Goal: Task Accomplishment & Management: Manage account settings

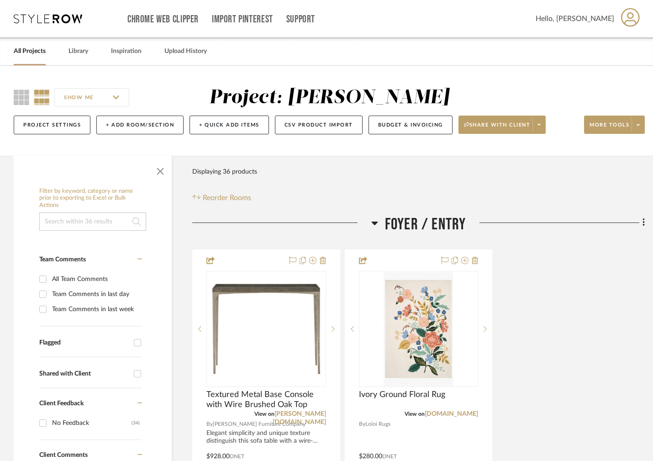
click at [27, 54] on link "All Projects" at bounding box center [30, 51] width 32 height 12
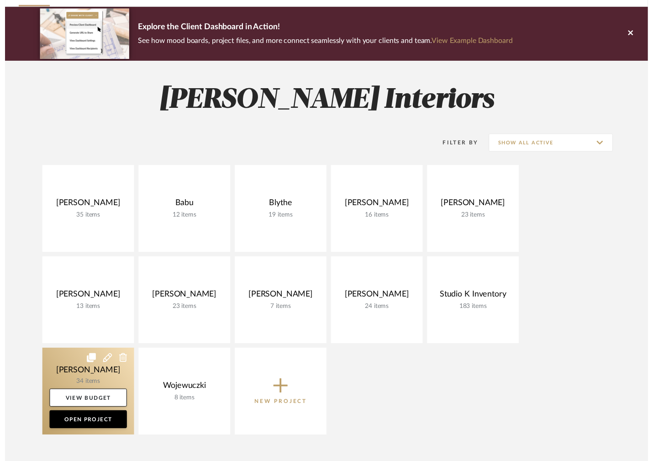
scroll to position [62, 0]
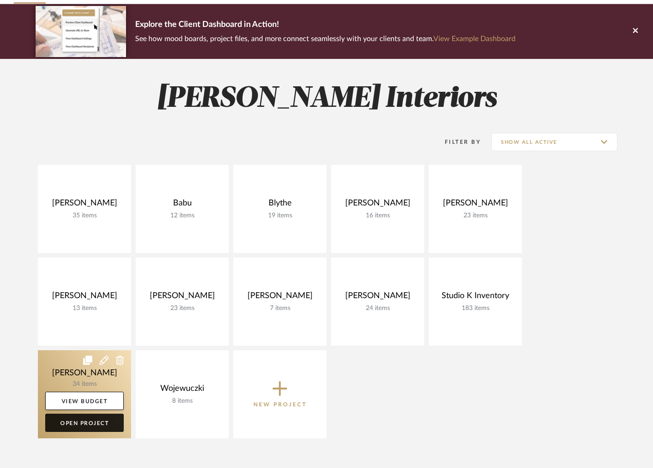
click at [88, 423] on link "Open Project" at bounding box center [84, 423] width 79 height 18
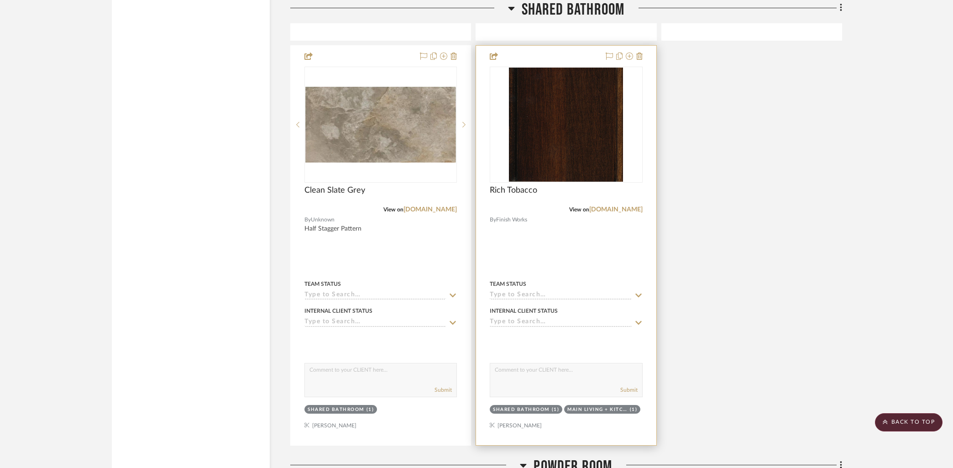
scroll to position [4944, 0]
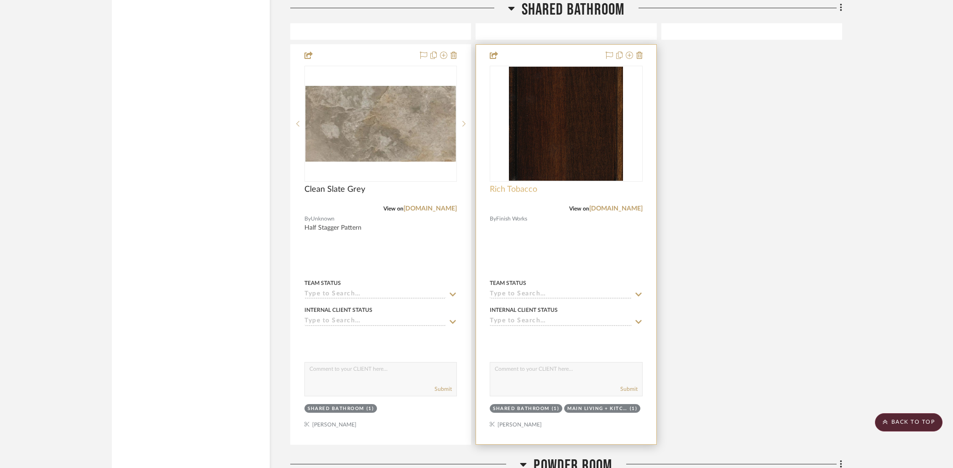
click at [498, 186] on span "Rich Tobacco" at bounding box center [513, 189] width 47 height 10
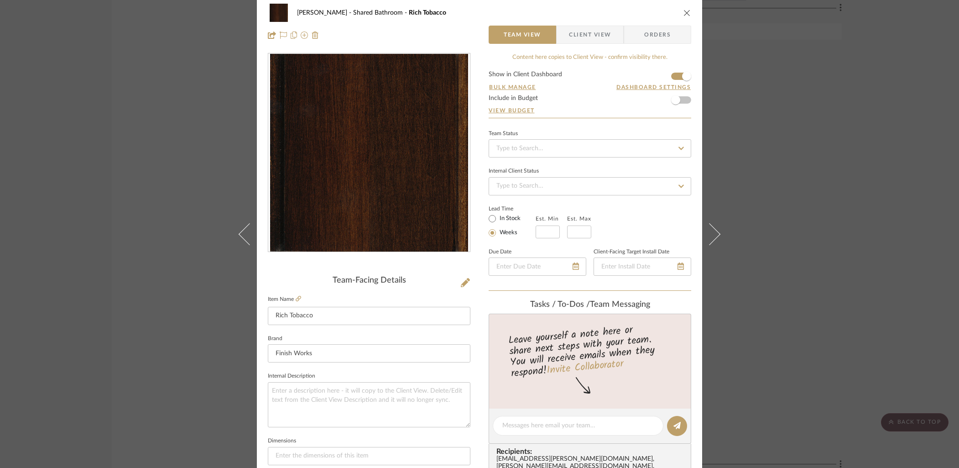
scroll to position [0, 0]
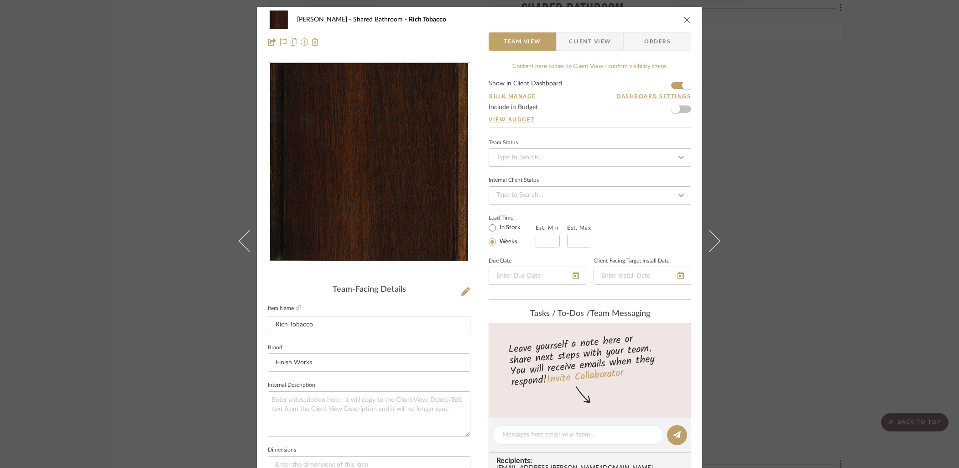
drag, startPoint x: 682, startPoint y: 19, endPoint x: 755, endPoint y: 123, distance: 127.1
click at [652, 19] on icon "close" at bounding box center [687, 19] width 7 height 7
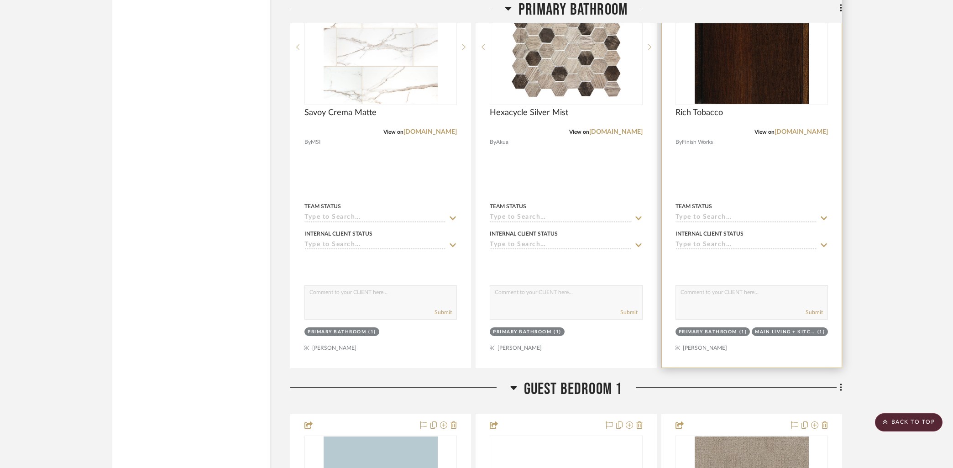
scroll to position [3278, 0]
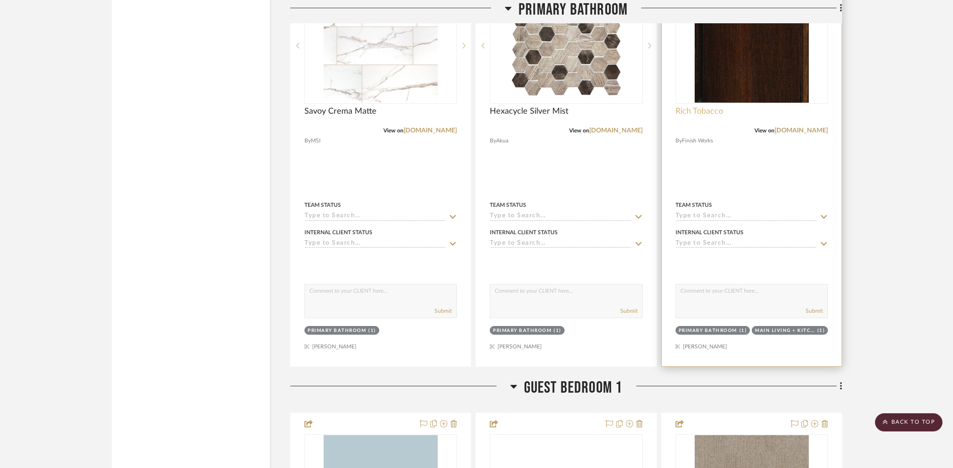
click at [652, 107] on span "Rich Tobacco" at bounding box center [699, 111] width 47 height 10
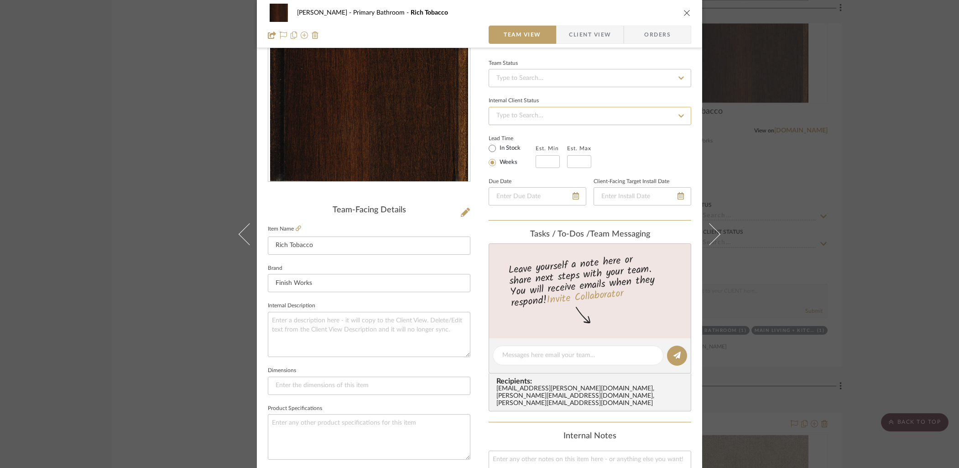
scroll to position [100, 0]
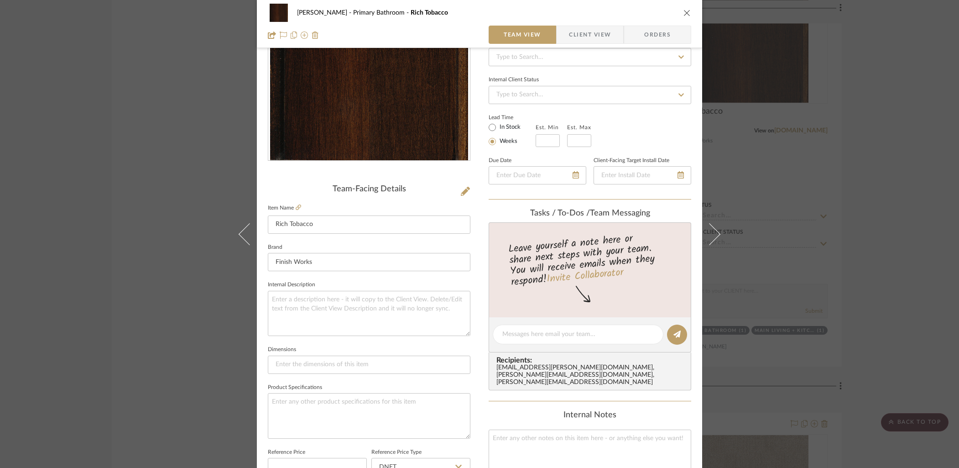
click at [652, 8] on div "[PERSON_NAME] Primary Bathroom Rich Tobacco" at bounding box center [480, 13] width 424 height 18
click at [652, 13] on icon "close" at bounding box center [687, 12] width 7 height 7
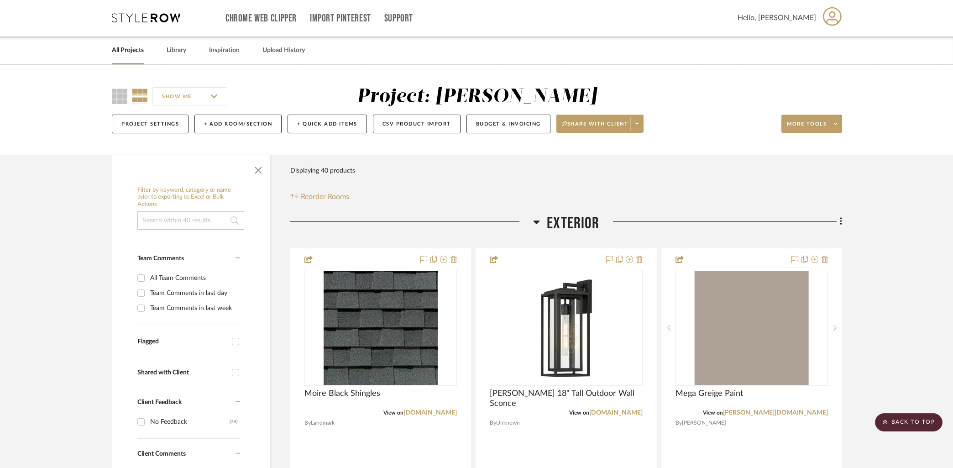
scroll to position [0, 0]
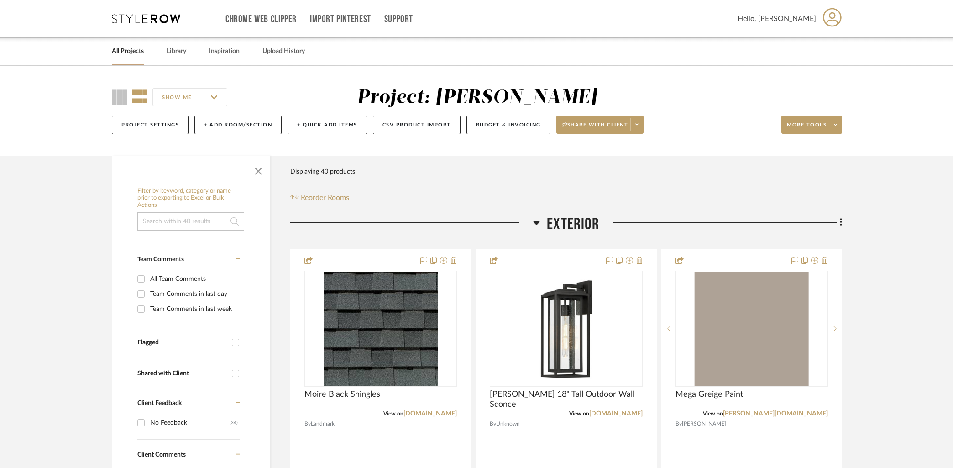
drag, startPoint x: 124, startPoint y: 53, endPoint x: 203, endPoint y: 41, distance: 79.5
click at [124, 53] on link "All Projects" at bounding box center [128, 51] width 32 height 12
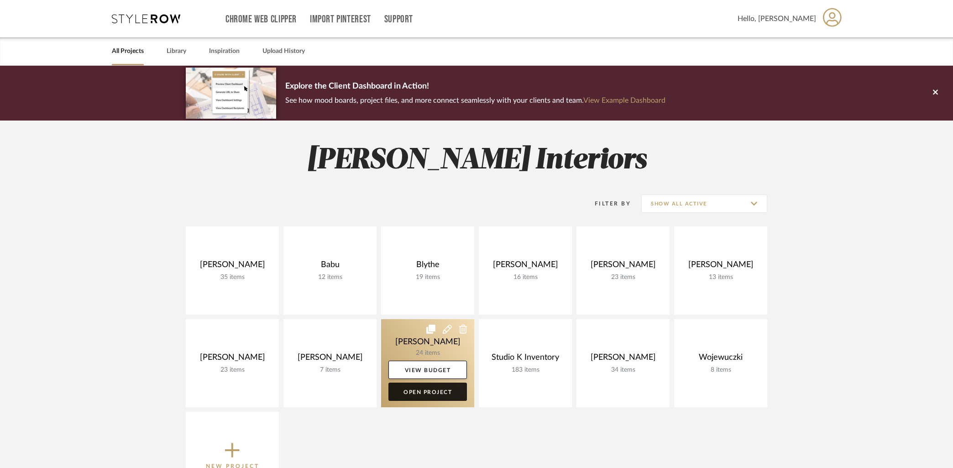
click at [440, 392] on link "Open Project" at bounding box center [427, 391] width 79 height 18
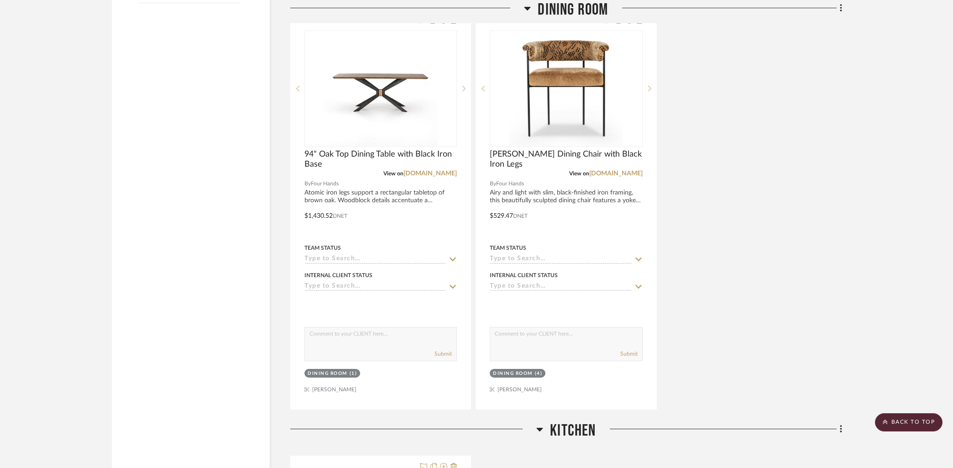
scroll to position [1135, 0]
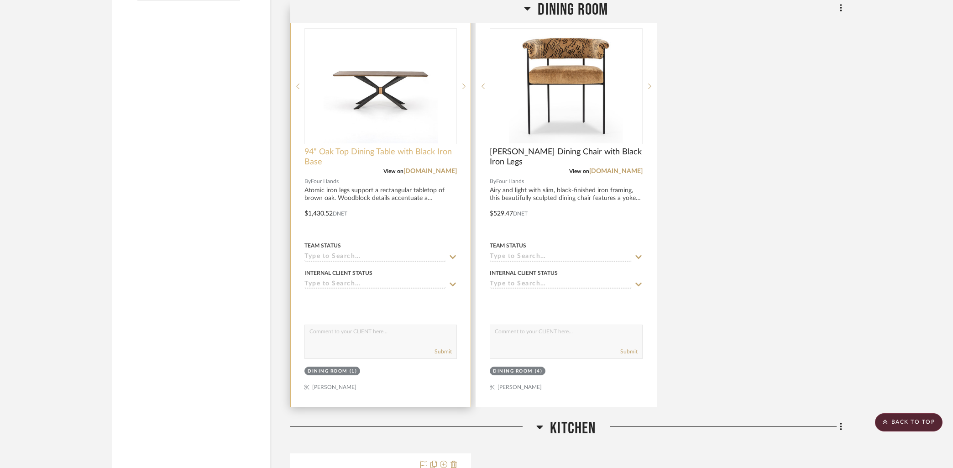
click at [359, 150] on span "94" Oak Top Dining Table with Black Iron Base" at bounding box center [380, 157] width 152 height 20
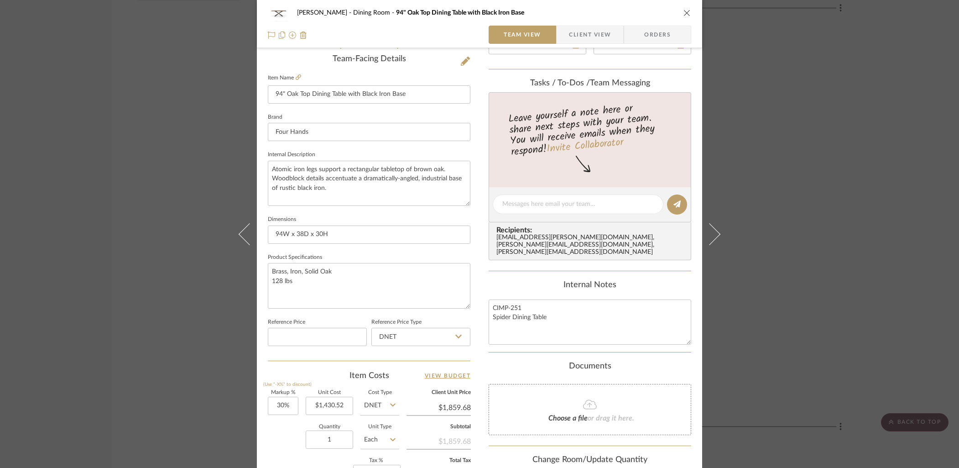
scroll to position [234, 0]
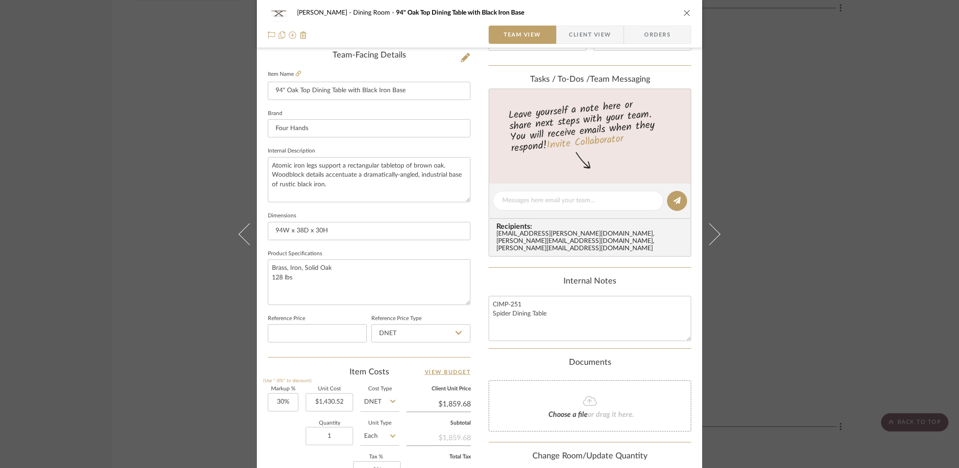
click at [652, 12] on icon "close" at bounding box center [687, 12] width 7 height 7
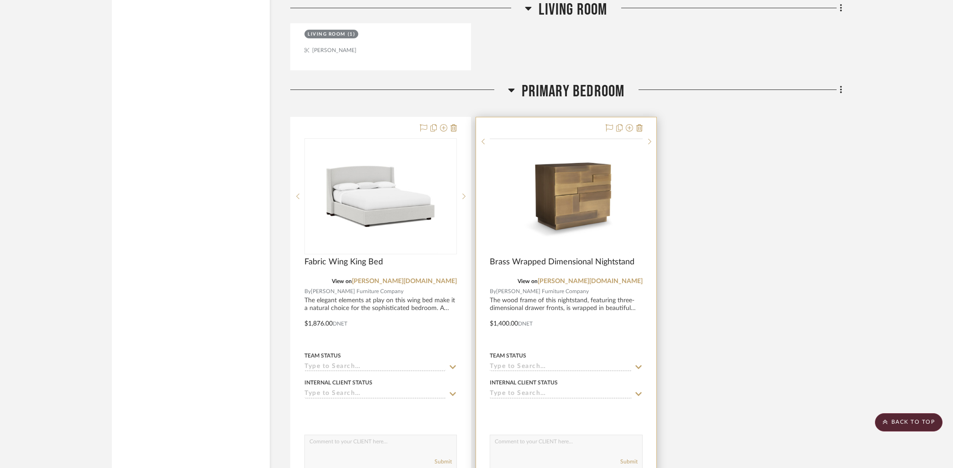
scroll to position [2765, 0]
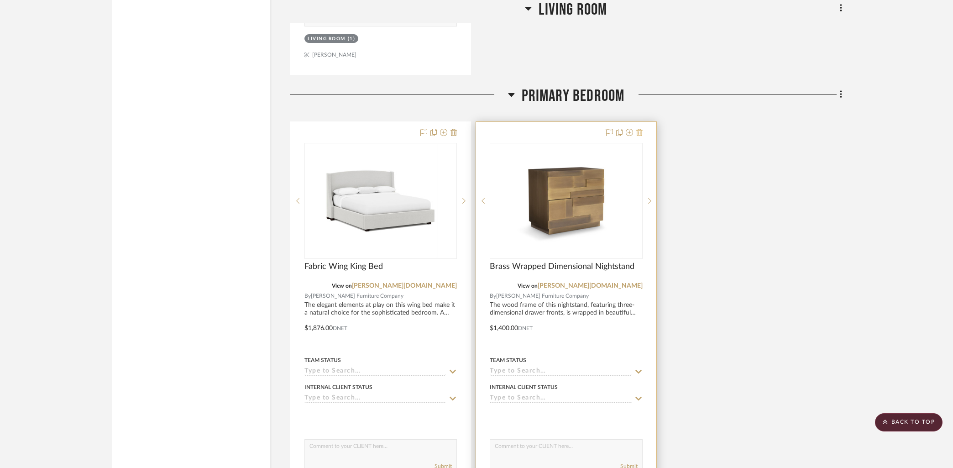
click at [641, 129] on icon at bounding box center [639, 132] width 6 height 7
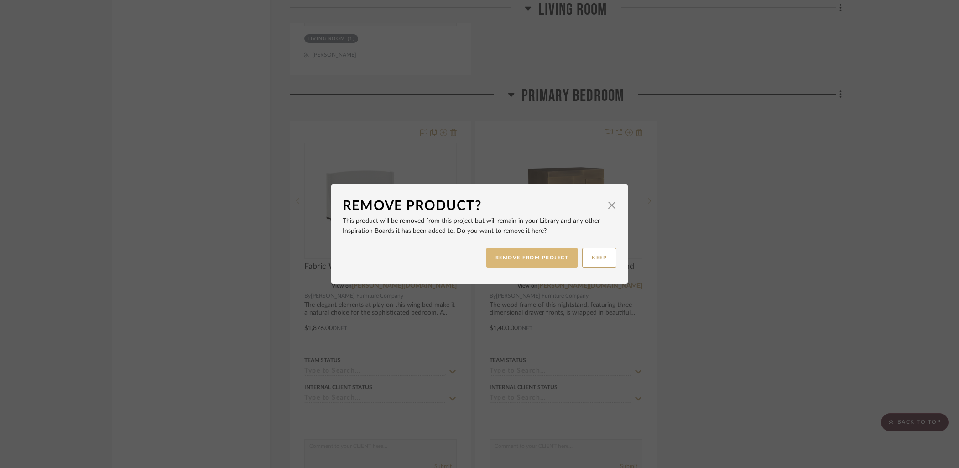
click at [537, 255] on button "REMOVE FROM PROJECT" at bounding box center [533, 258] width 92 height 20
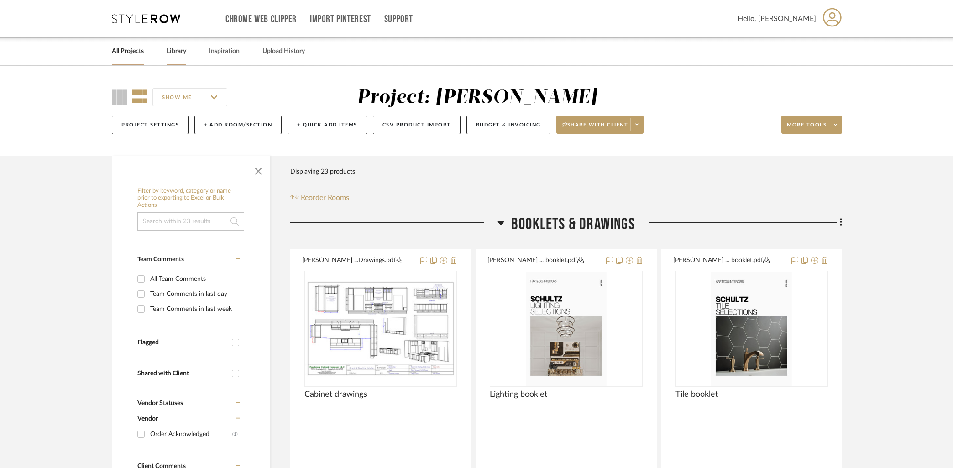
click at [177, 50] on link "Library" at bounding box center [177, 51] width 20 height 12
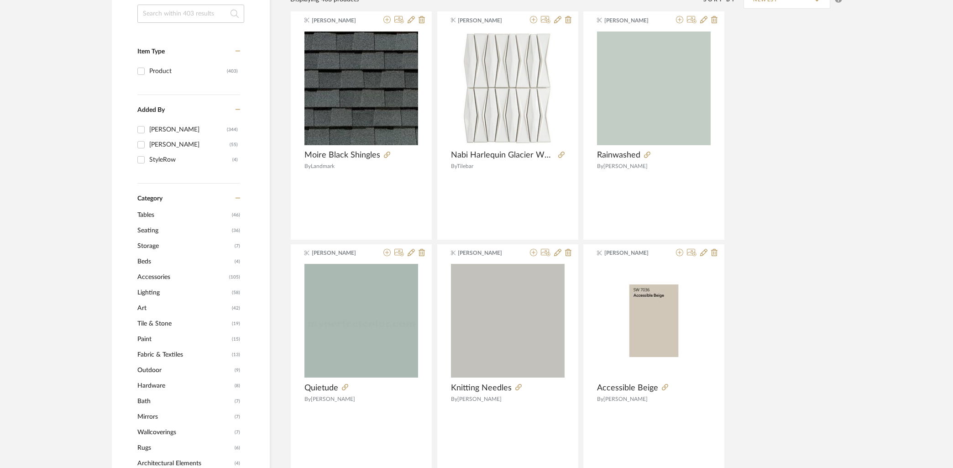
scroll to position [164, 0]
click at [155, 215] on span "Tables" at bounding box center [183, 215] width 92 height 16
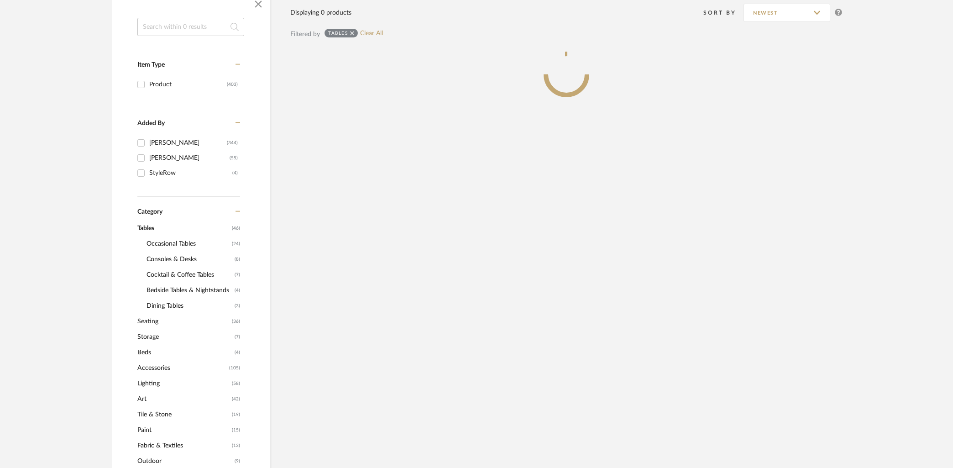
scroll to position [178, 0]
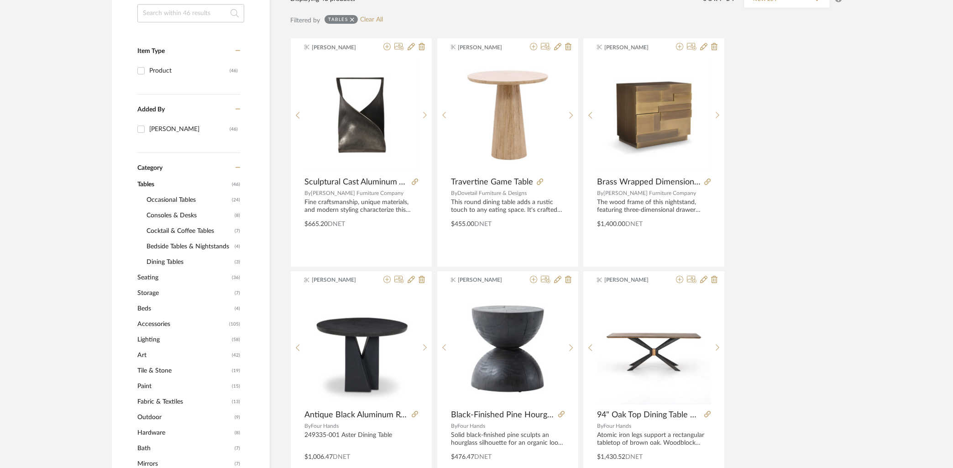
click at [191, 246] on span "Bedside Tables & Nightstands" at bounding box center [190, 247] width 86 height 16
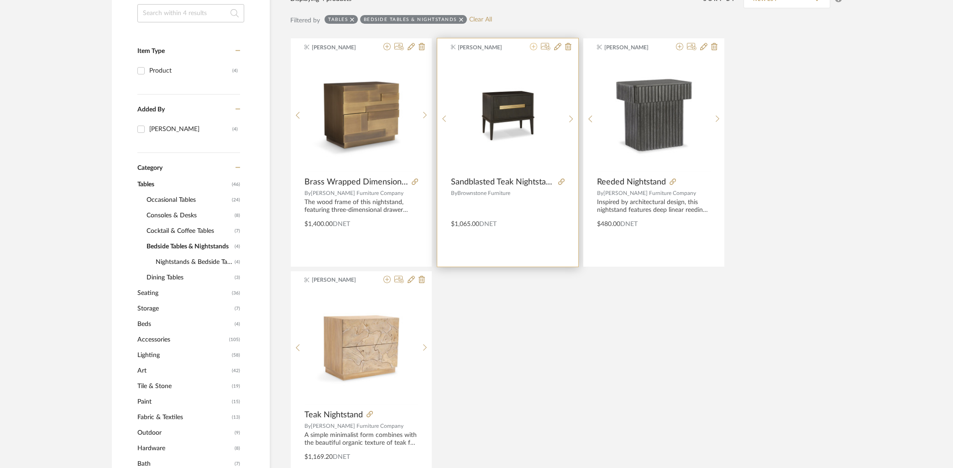
click at [534, 47] on icon at bounding box center [533, 46] width 7 height 7
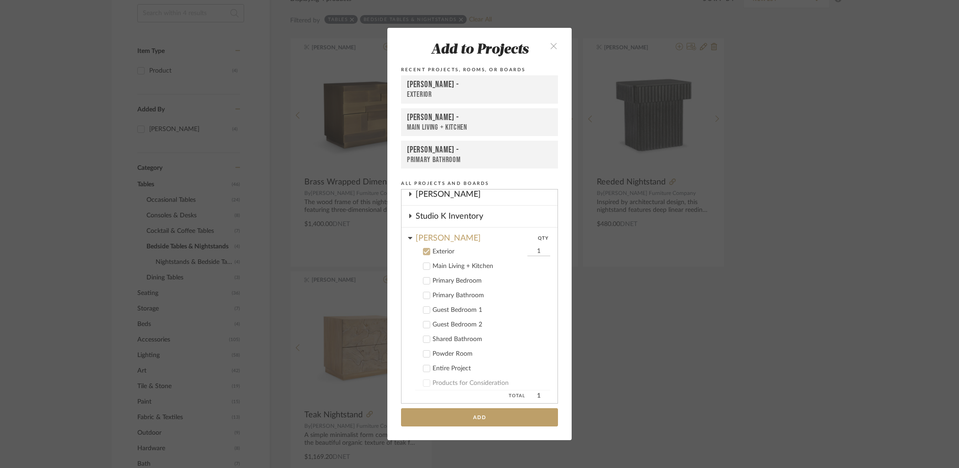
scroll to position [202, 0]
click at [425, 252] on icon at bounding box center [427, 251] width 6 height 6
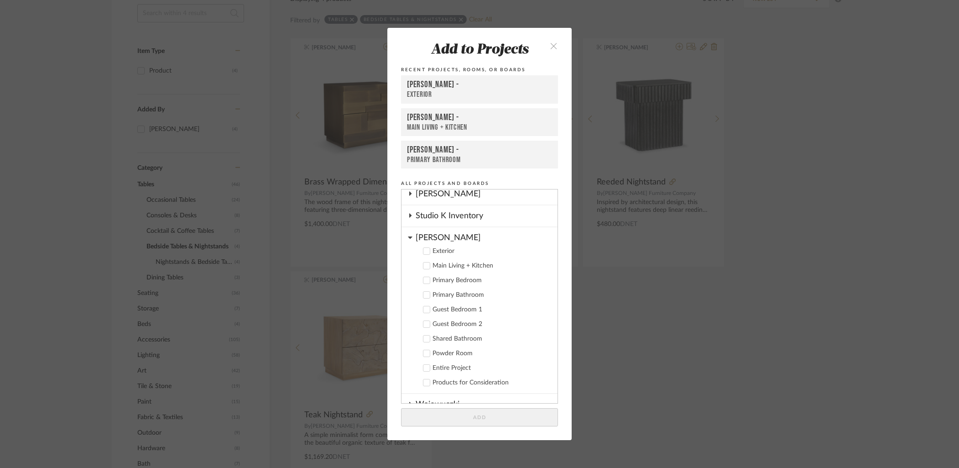
click at [405, 238] on cdk-nested-tree-node "[PERSON_NAME] Exterior Main Living + Kitchen Primary Bedroom Primary Bathroom G…" at bounding box center [480, 310] width 156 height 167
click at [410, 238] on cdk-nested-tree-node "[PERSON_NAME] Exterior Main Living + Kitchen Primary Bedroom Primary Bathroom G…" at bounding box center [480, 310] width 156 height 167
click at [408, 238] on icon at bounding box center [410, 237] width 4 height 2
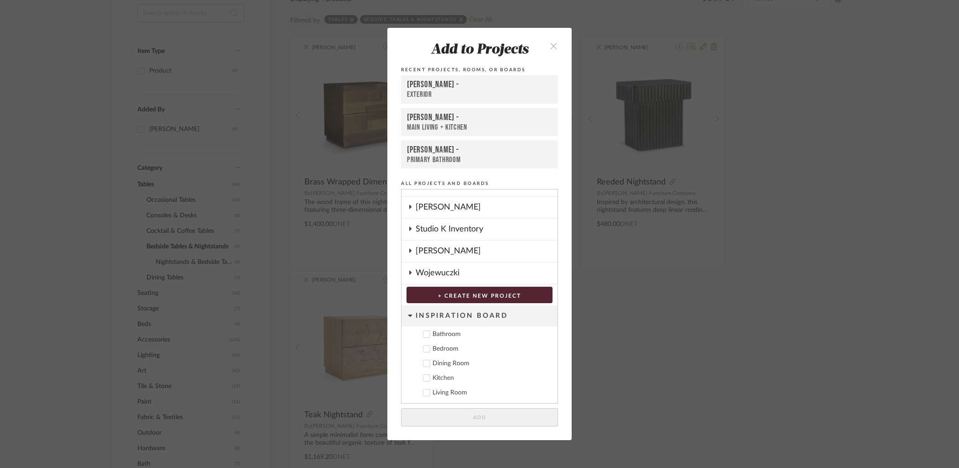
click at [409, 207] on icon at bounding box center [410, 206] width 2 height 4
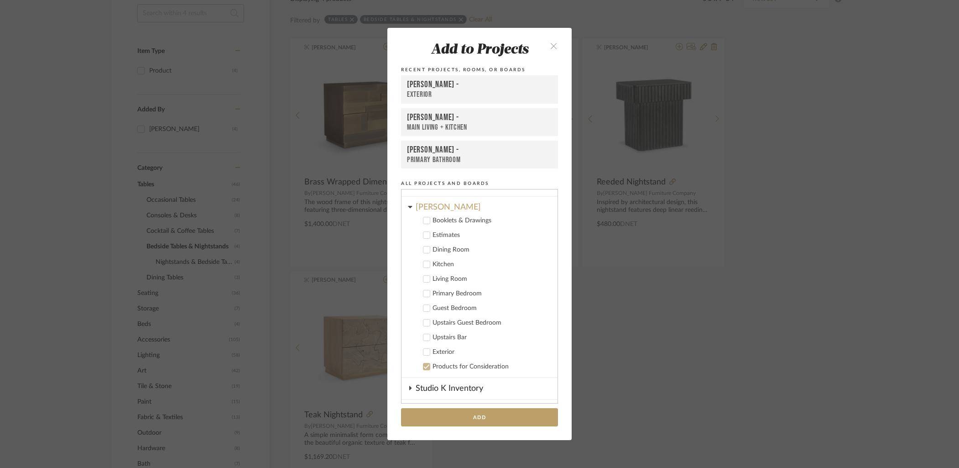
drag, startPoint x: 424, startPoint y: 368, endPoint x: 426, endPoint y: 348, distance: 20.7
click at [424, 368] on icon at bounding box center [427, 366] width 6 height 6
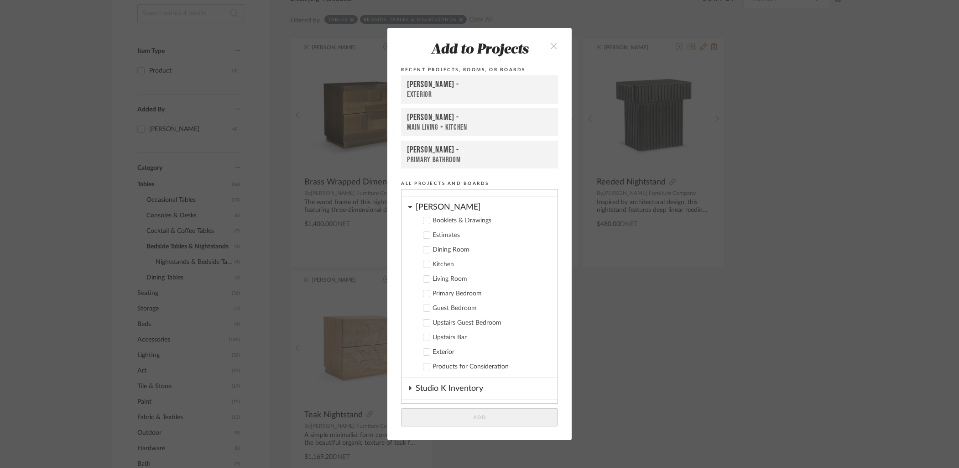
click at [426, 290] on icon at bounding box center [427, 293] width 6 height 6
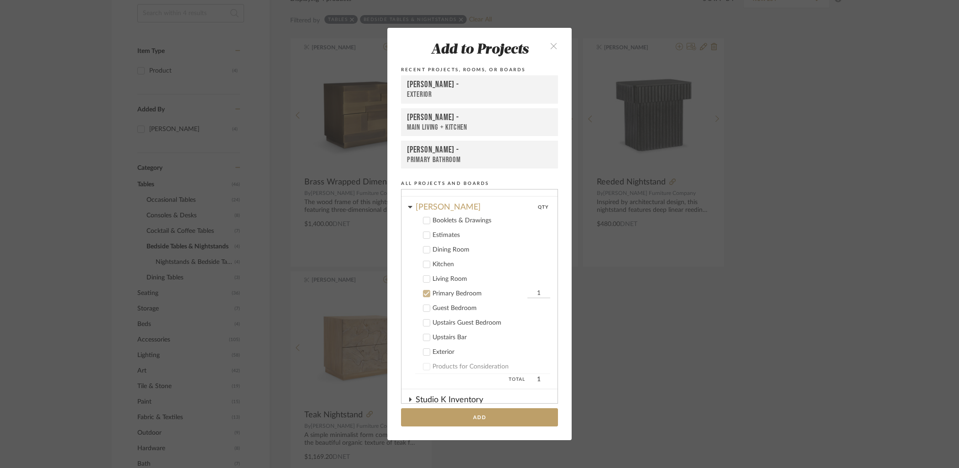
drag, startPoint x: 524, startPoint y: 292, endPoint x: 533, endPoint y: 292, distance: 8.2
click at [533, 292] on input "1" at bounding box center [539, 293] width 23 height 9
type input "2"
click at [505, 419] on button "Add" at bounding box center [479, 417] width 157 height 19
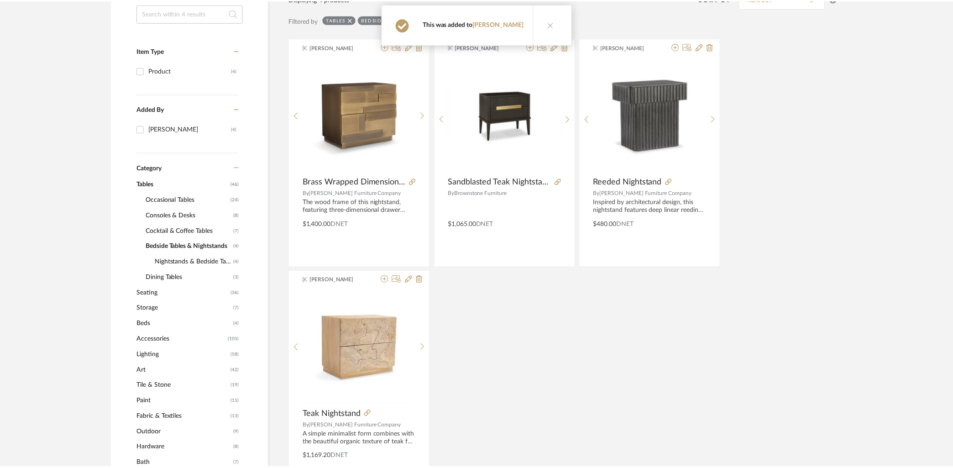
scroll to position [178, 0]
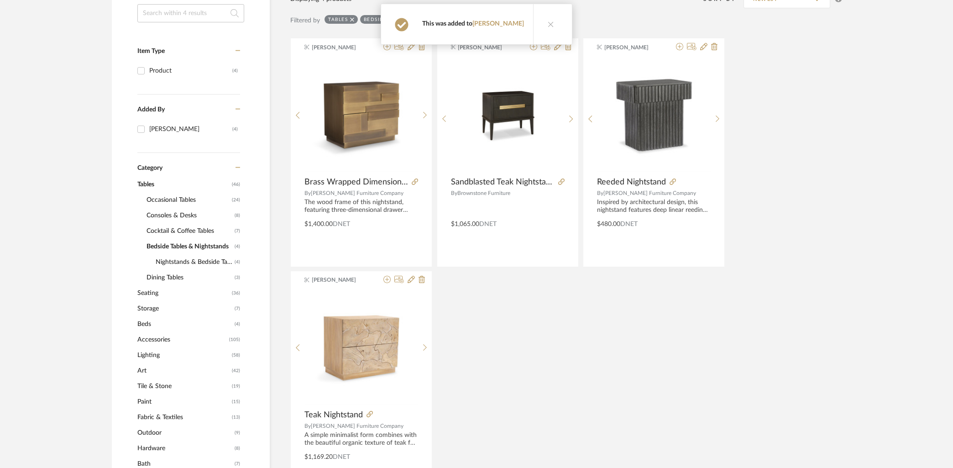
click at [548, 27] on icon at bounding box center [551, 24] width 6 height 6
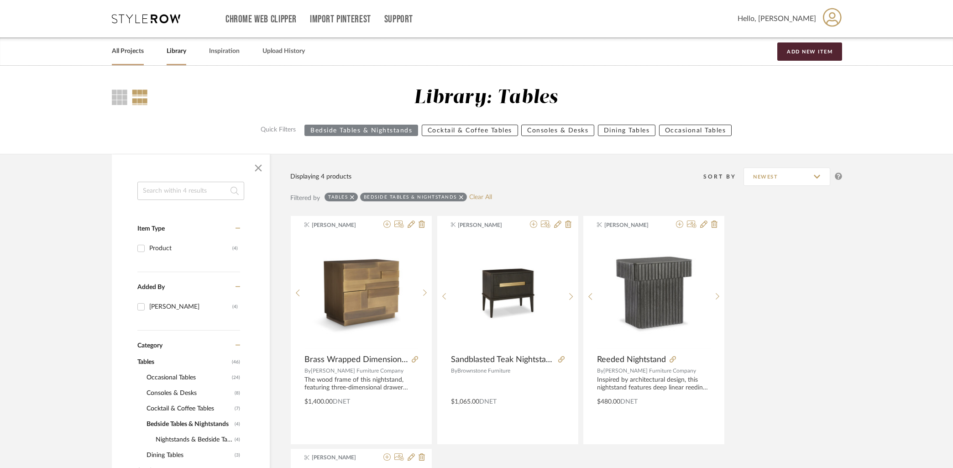
click at [131, 55] on link "All Projects" at bounding box center [128, 51] width 32 height 12
